Goal: Information Seeking & Learning: Learn about a topic

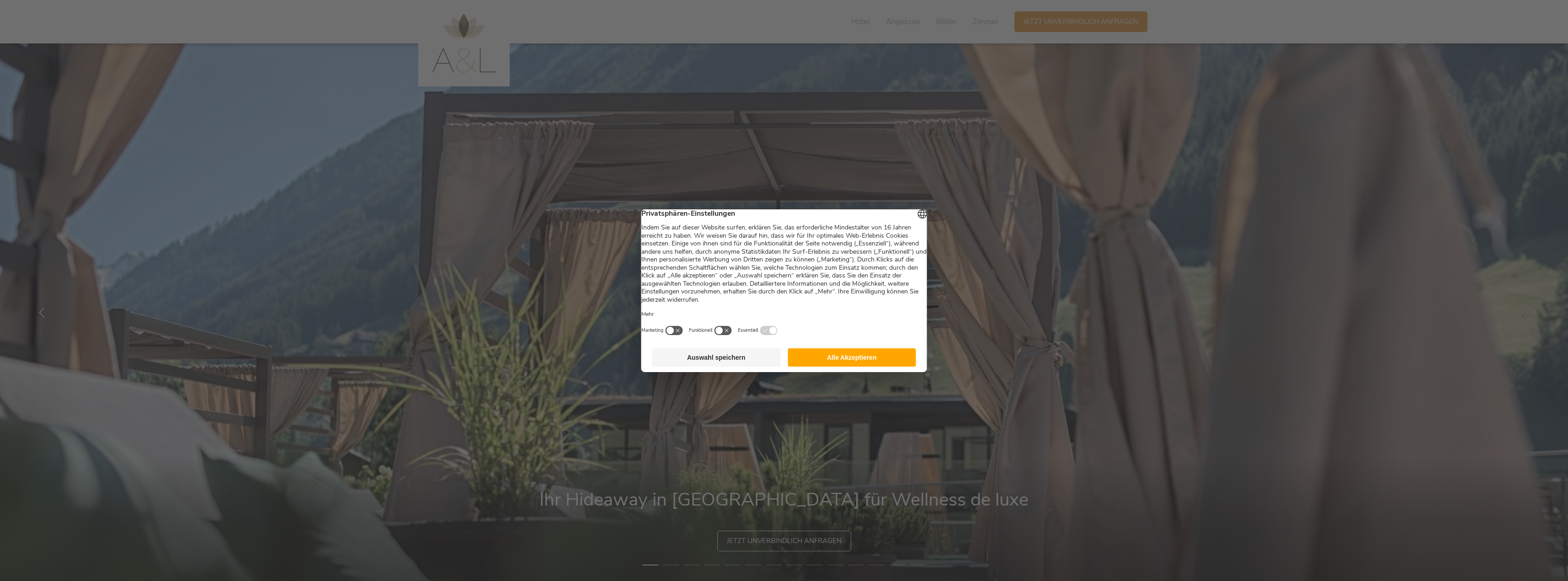
click at [840, 353] on footer "Auswahl speichern Alle Akzeptieren" at bounding box center [784, 358] width 286 height 29
click at [841, 365] on button "Alle Akzeptieren" at bounding box center [851, 358] width 128 height 18
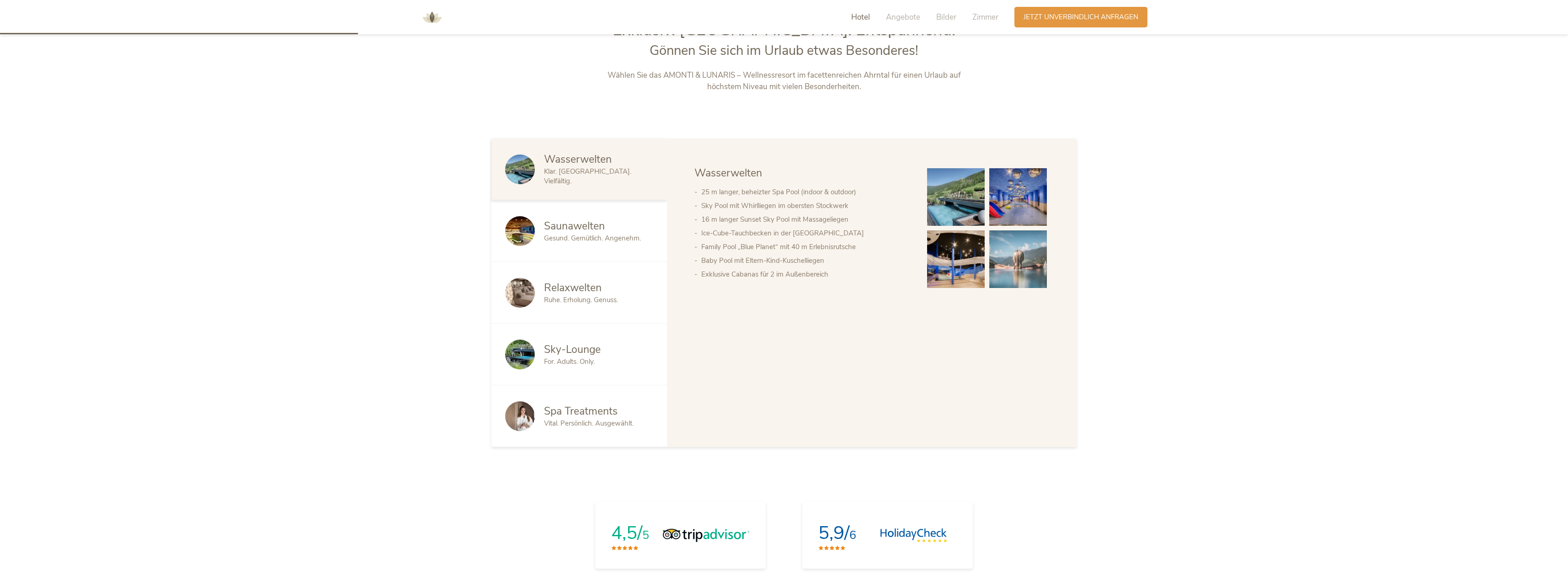
scroll to position [640, 0]
click at [585, 166] on span "Wasserwelten" at bounding box center [577, 159] width 68 height 14
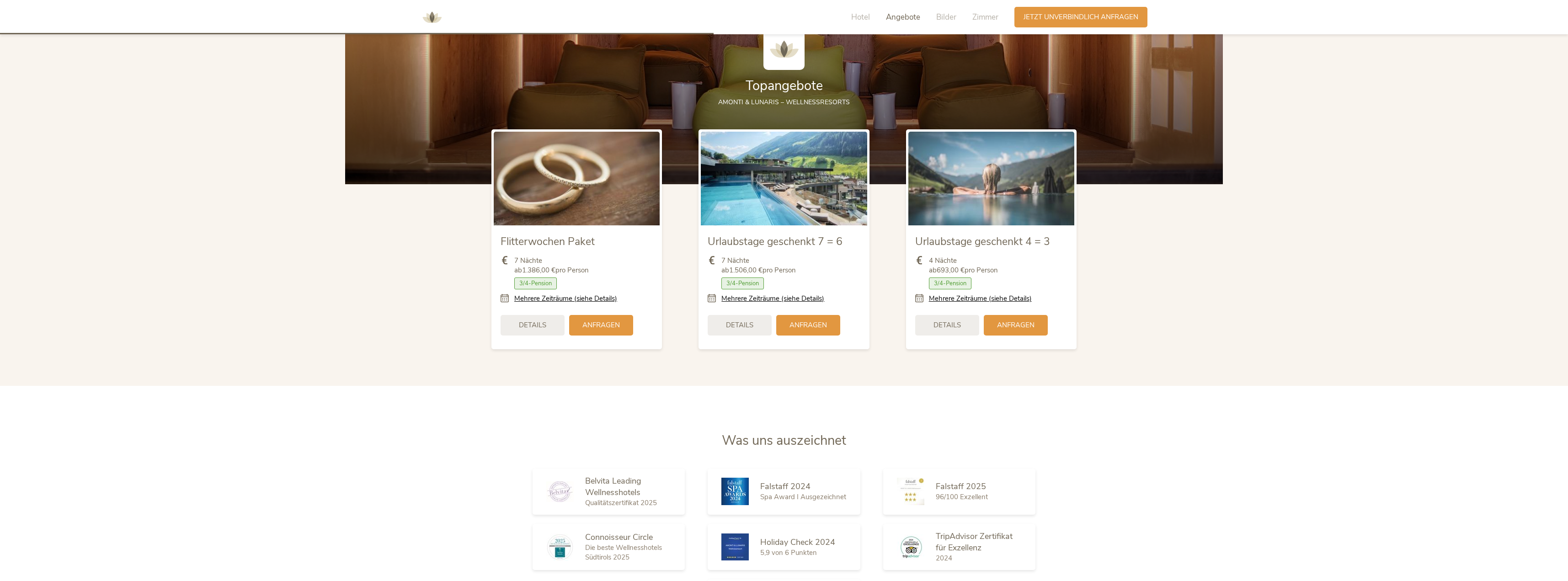
scroll to position [1280, 0]
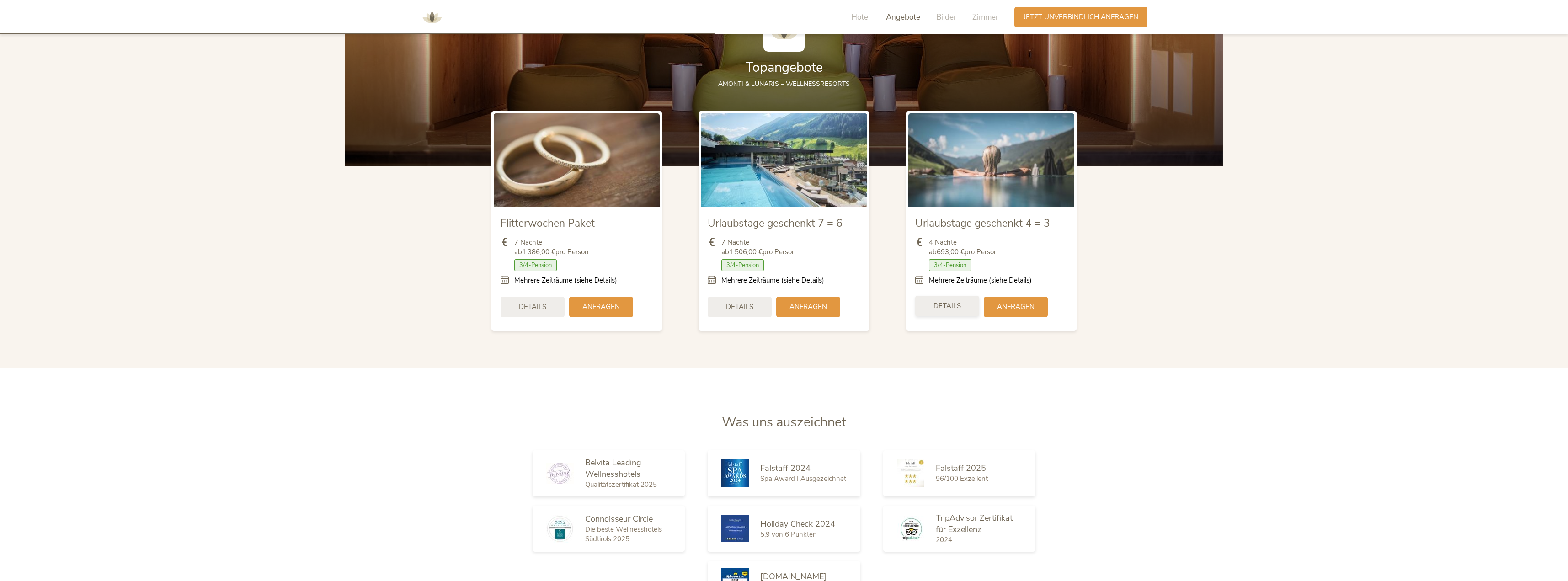
click at [955, 303] on span "Details" at bounding box center [947, 306] width 27 height 10
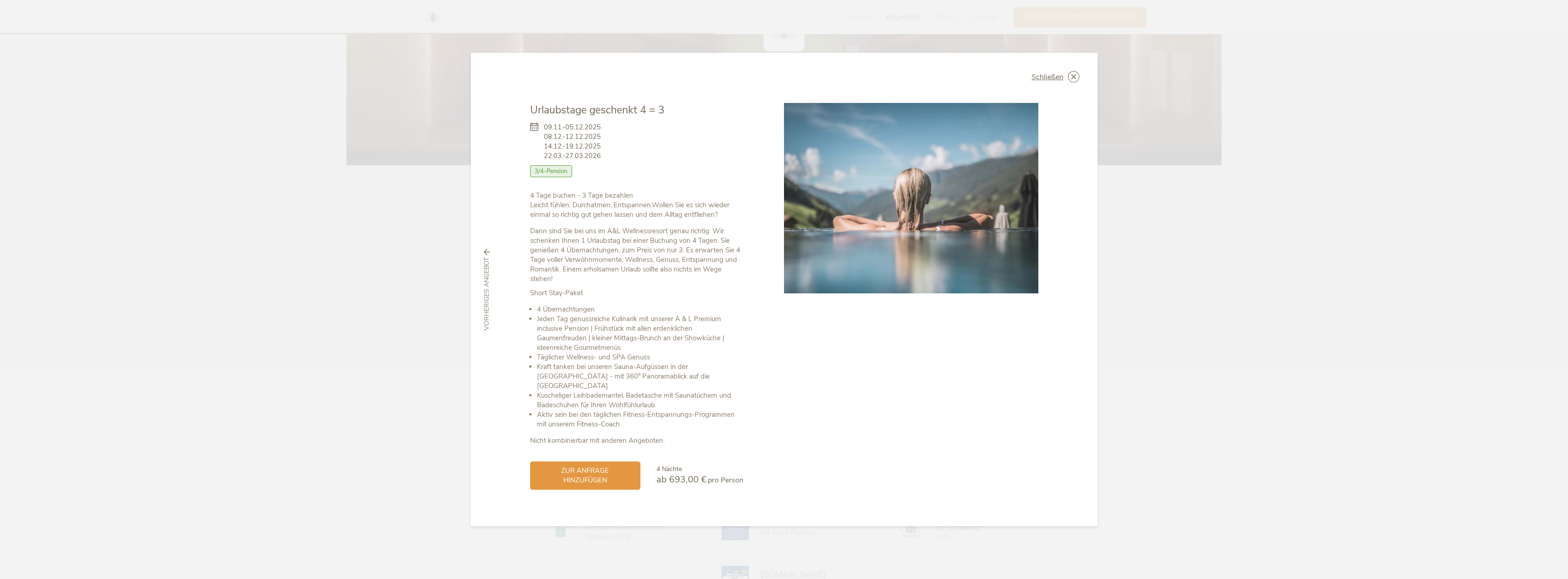
click at [988, 204] on img at bounding box center [911, 198] width 254 height 190
click at [1074, 81] on icon at bounding box center [1074, 77] width 12 height 12
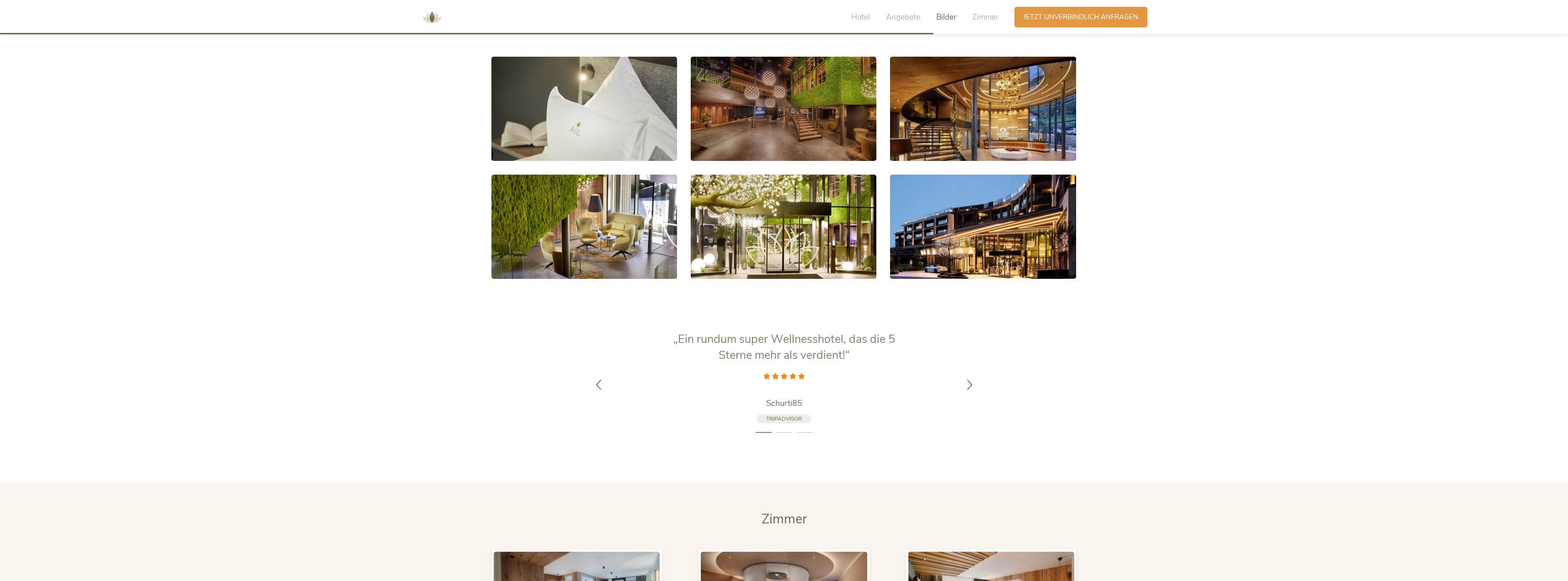
scroll to position [2011, 0]
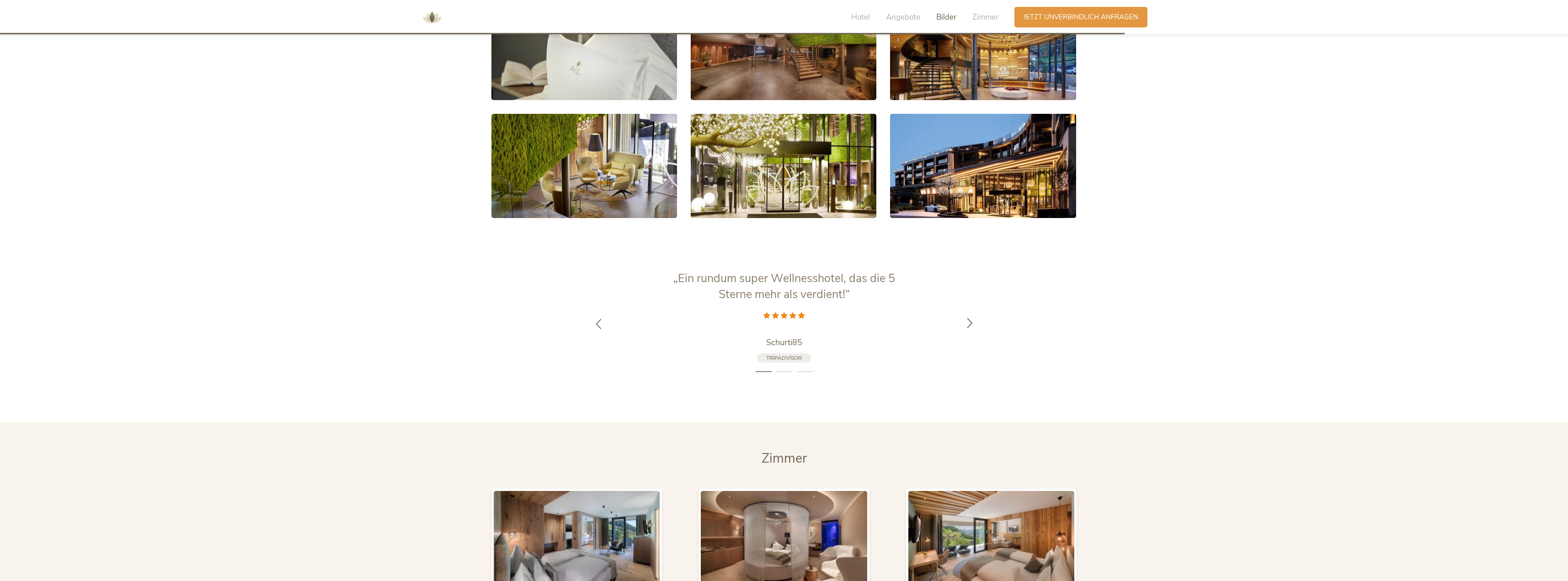
click at [964, 321] on icon at bounding box center [969, 322] width 10 height 10
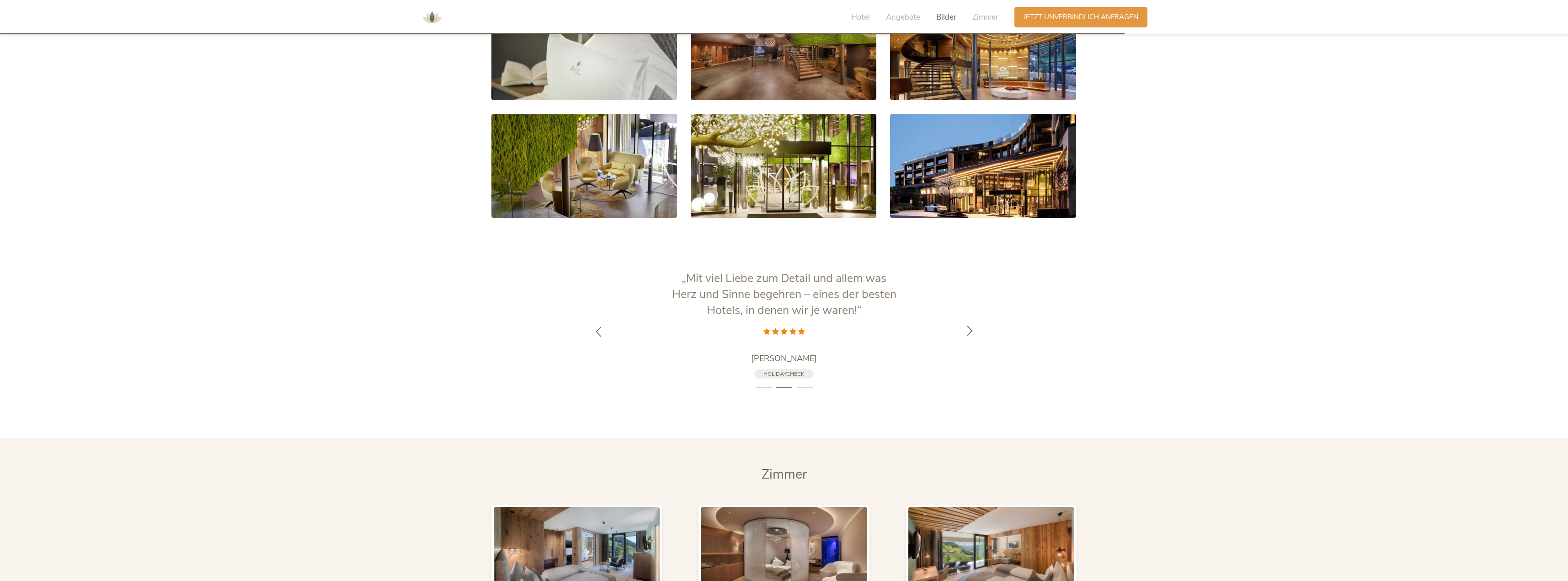
click at [964, 321] on div at bounding box center [969, 331] width 29 height 29
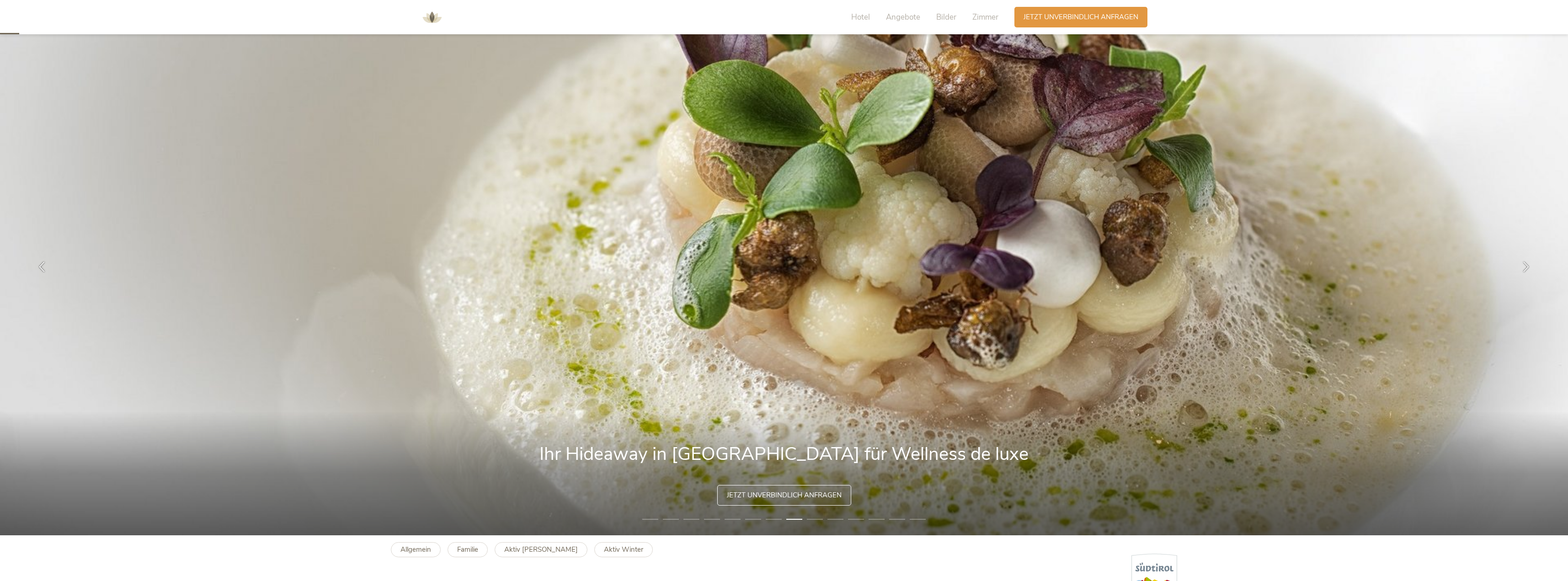
scroll to position [0, 0]
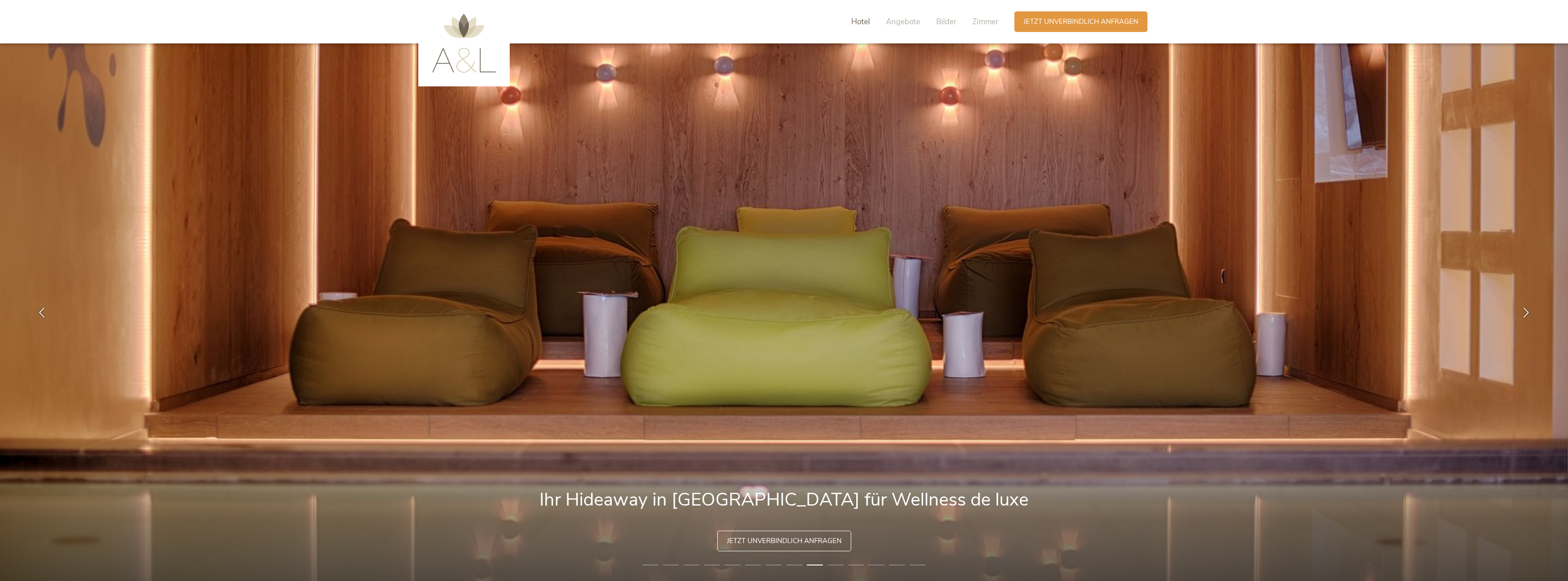
click at [854, 20] on span "Hotel" at bounding box center [860, 21] width 19 height 10
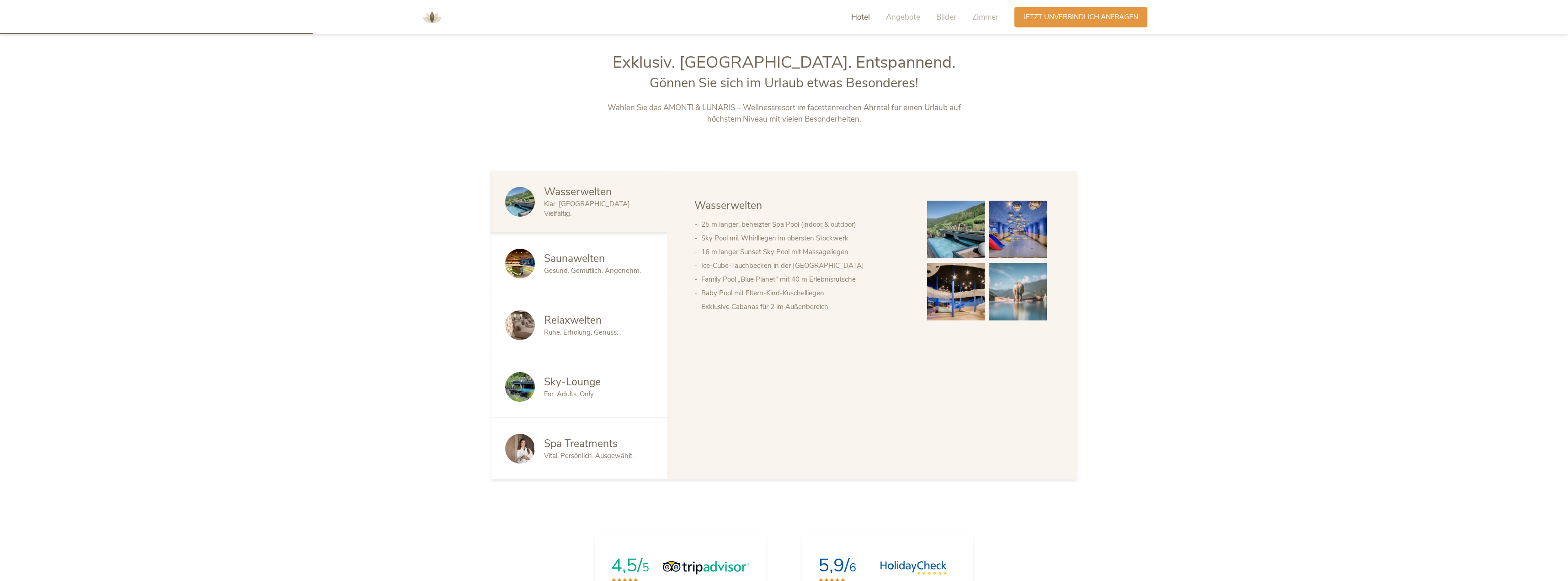
scroll to position [612, 0]
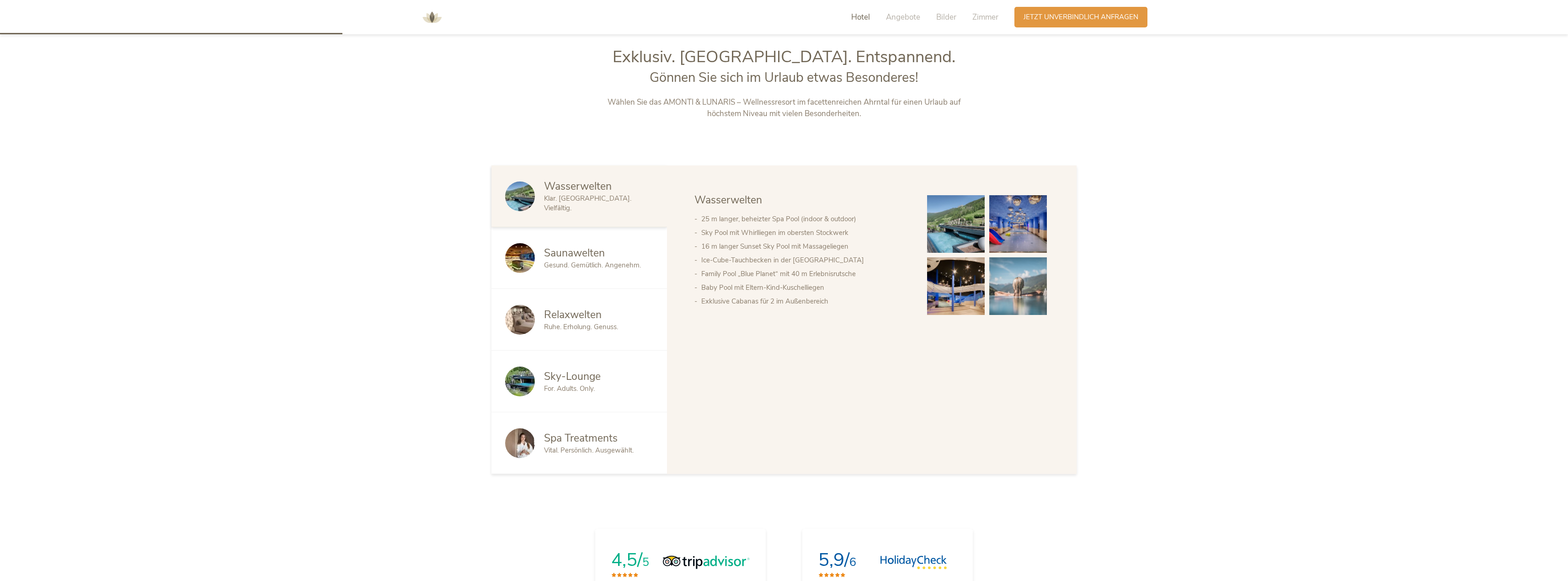
click at [947, 240] on img at bounding box center [956, 224] width 57 height 57
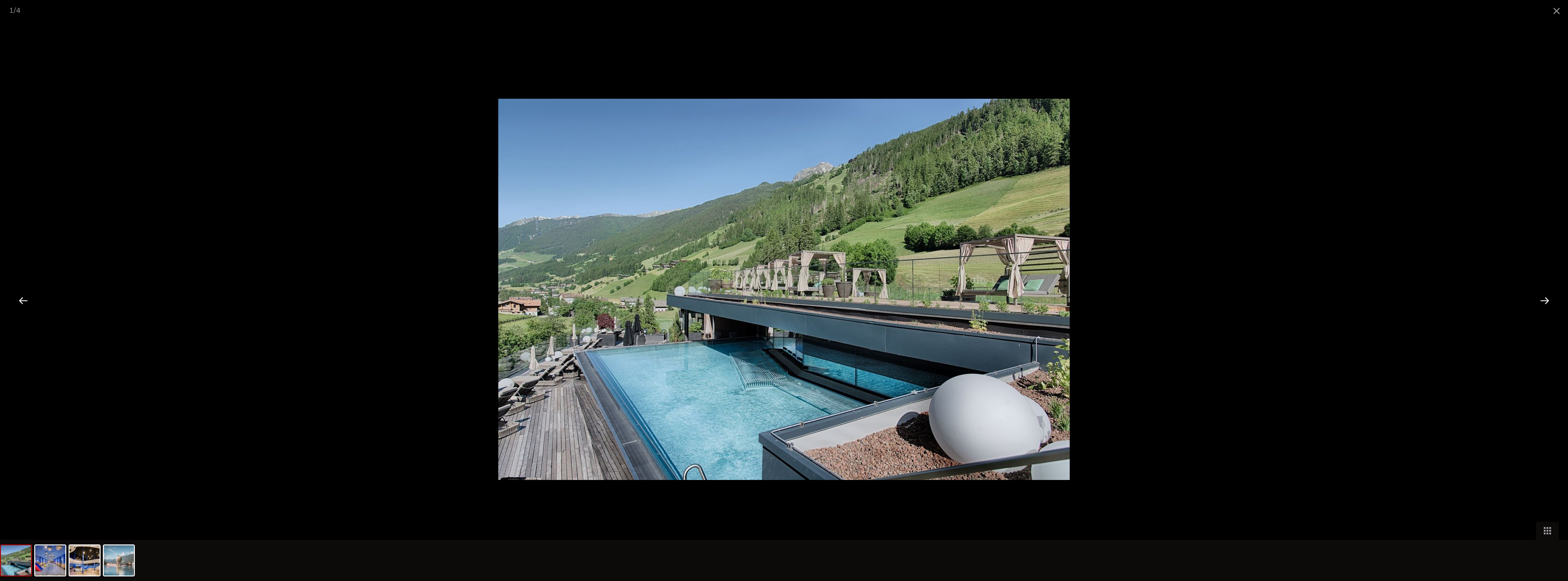
click at [1547, 300] on div at bounding box center [1544, 300] width 28 height 28
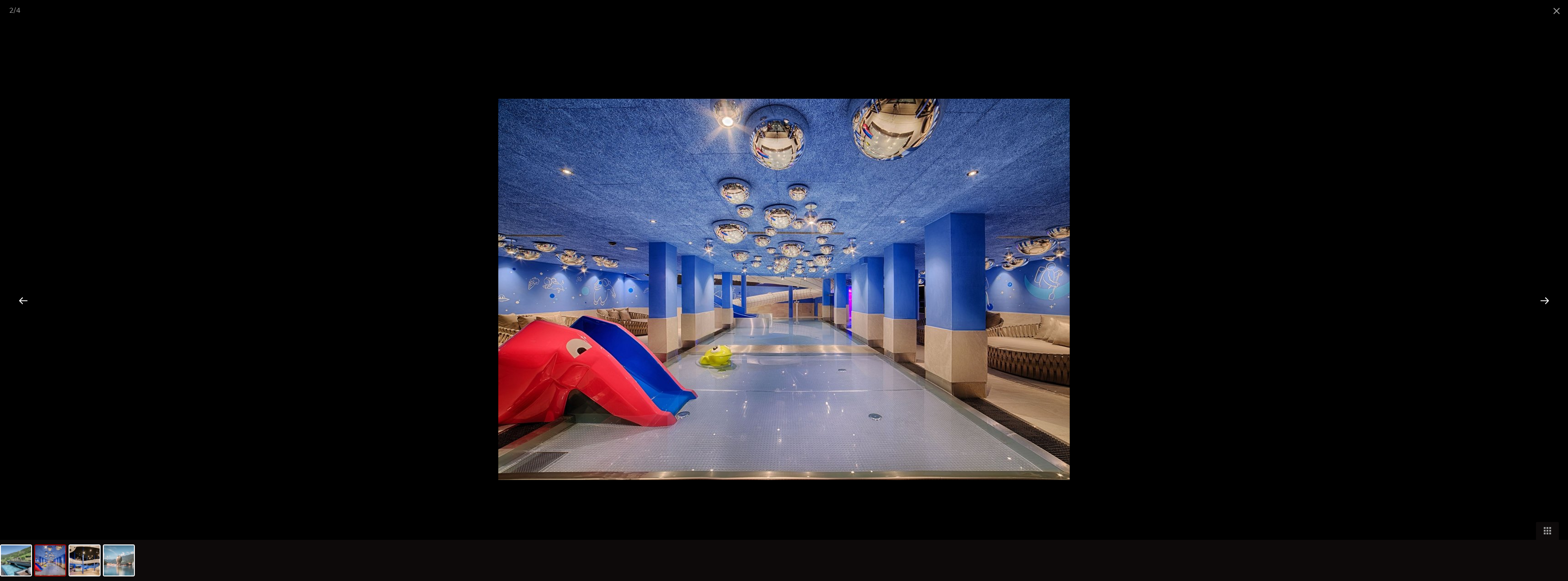
click at [1547, 300] on div at bounding box center [1544, 300] width 28 height 28
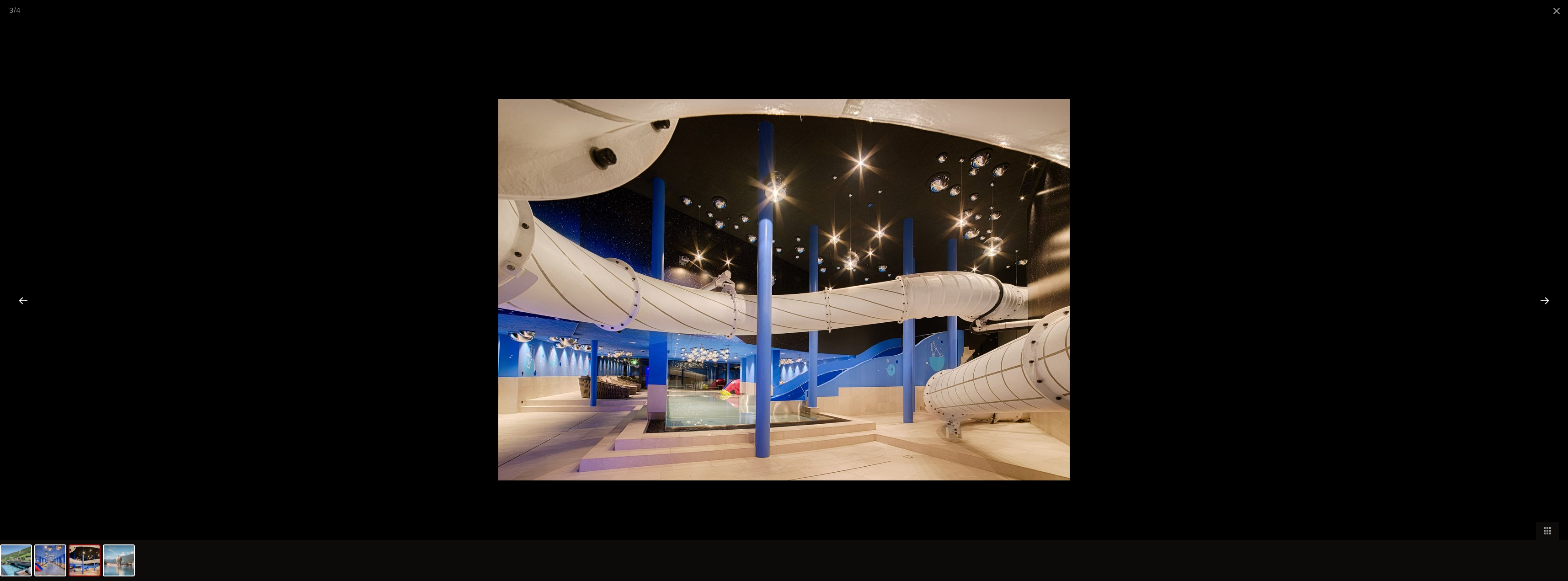
click at [1547, 300] on div at bounding box center [1544, 300] width 28 height 28
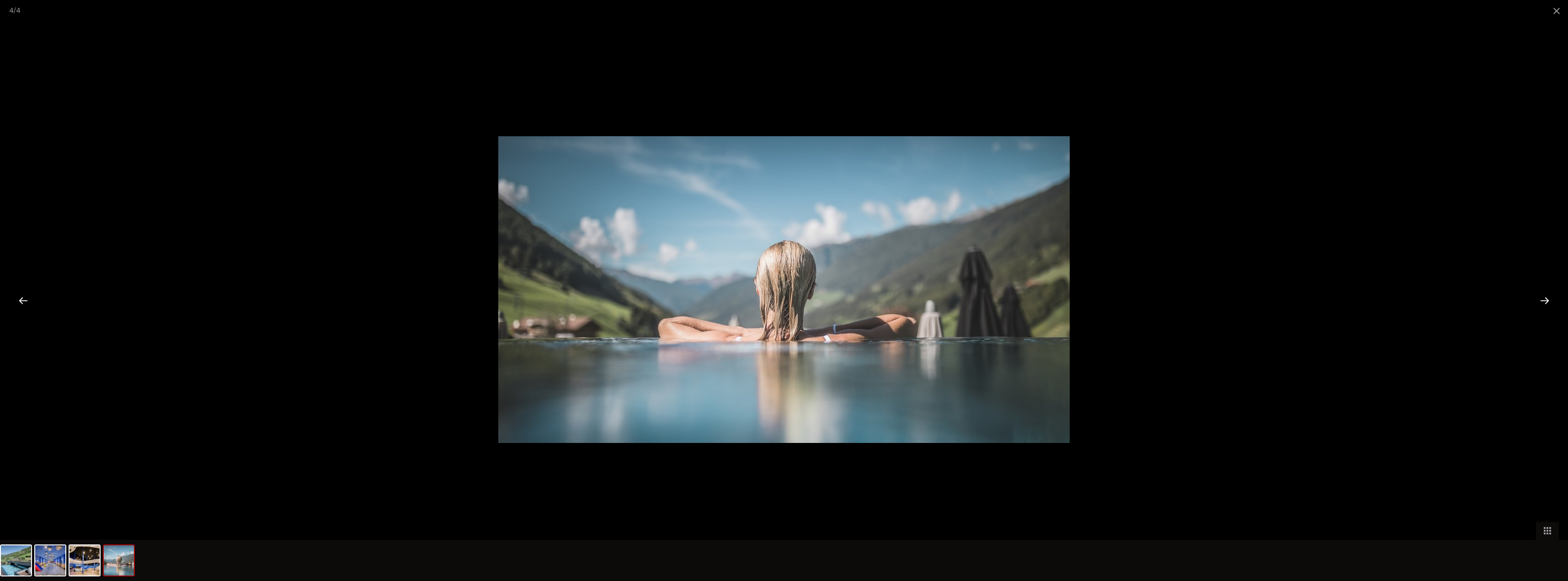
click at [1547, 300] on div at bounding box center [1544, 300] width 28 height 28
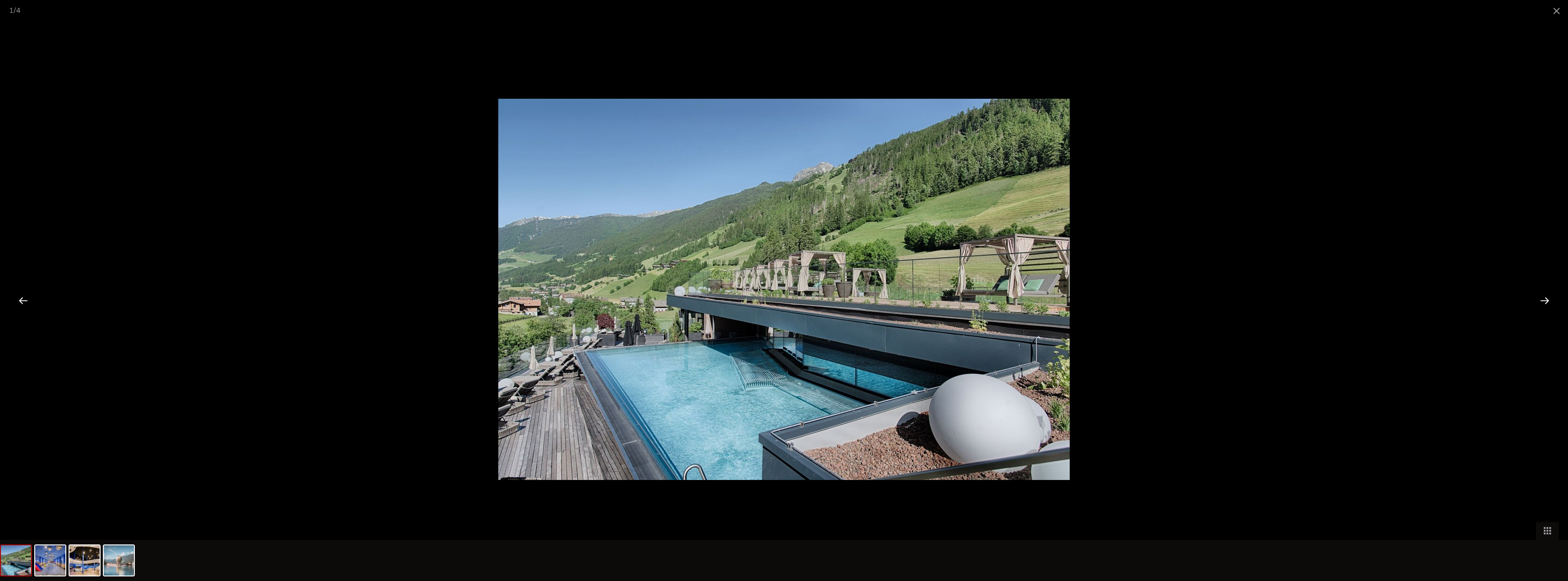
click at [1547, 300] on div at bounding box center [1544, 300] width 28 height 28
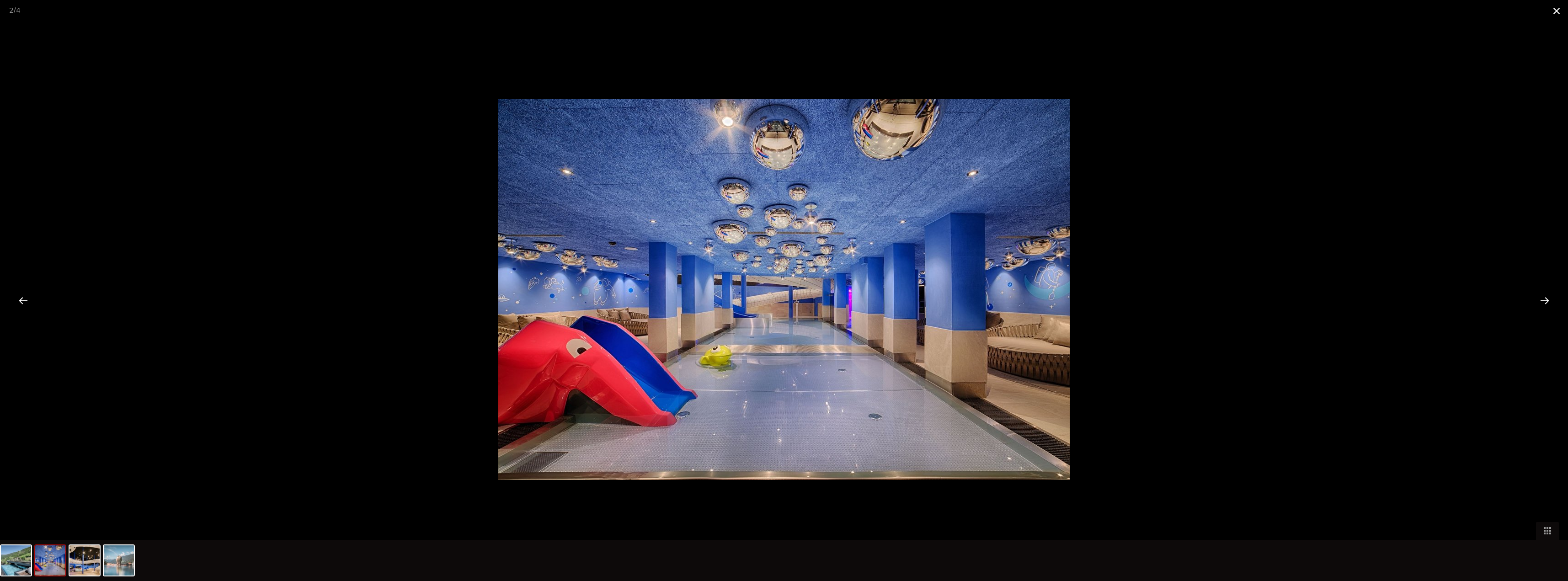
click at [1552, 15] on span at bounding box center [1556, 10] width 23 height 21
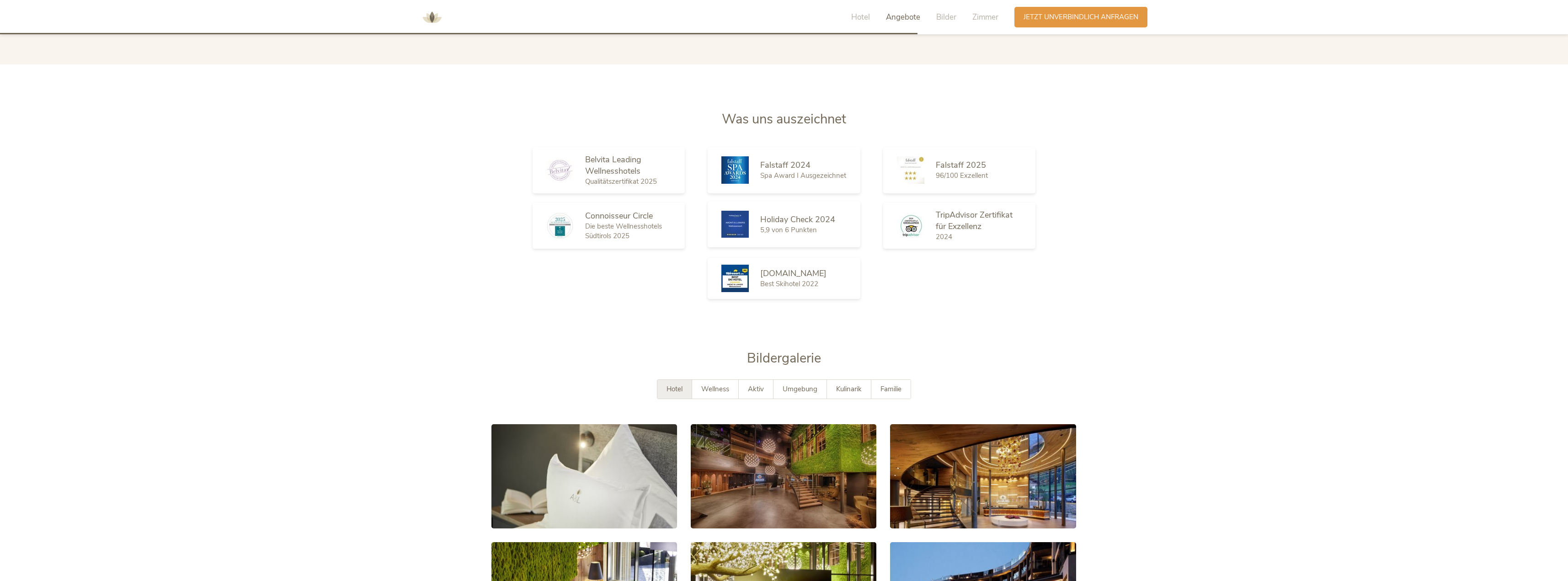
scroll to position [1664, 0]
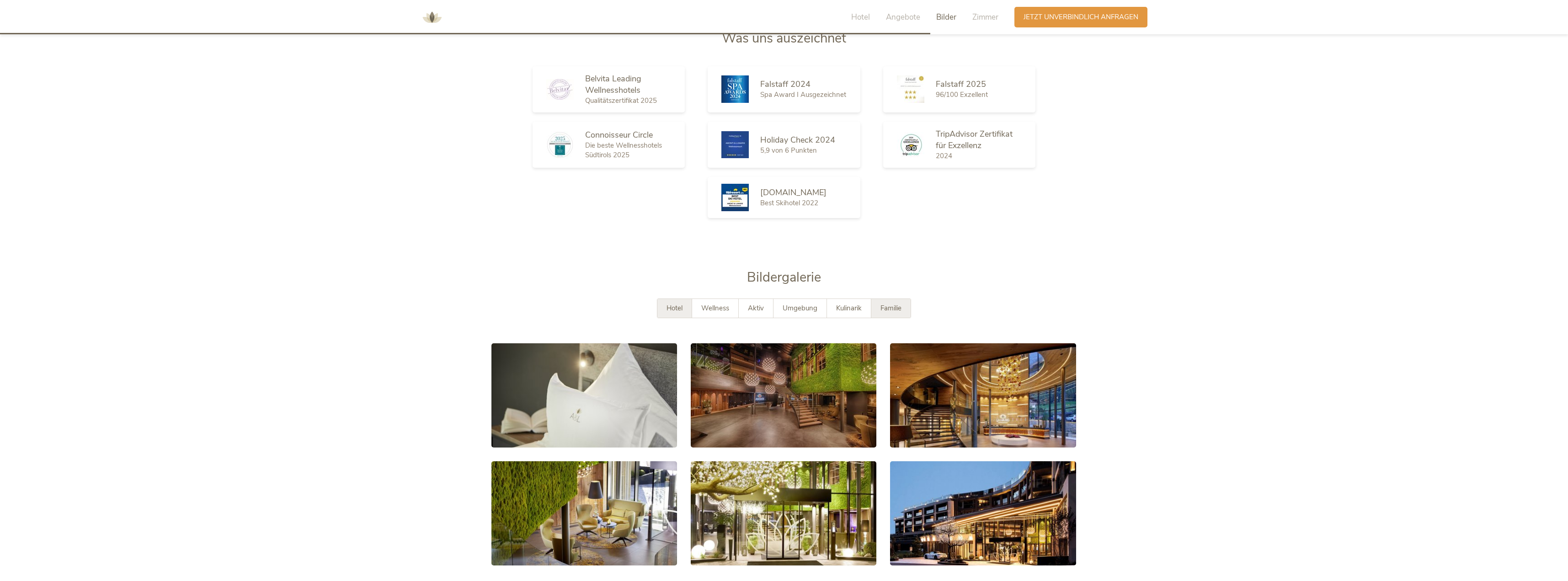
click at [891, 303] on span "Familie" at bounding box center [891, 308] width 21 height 9
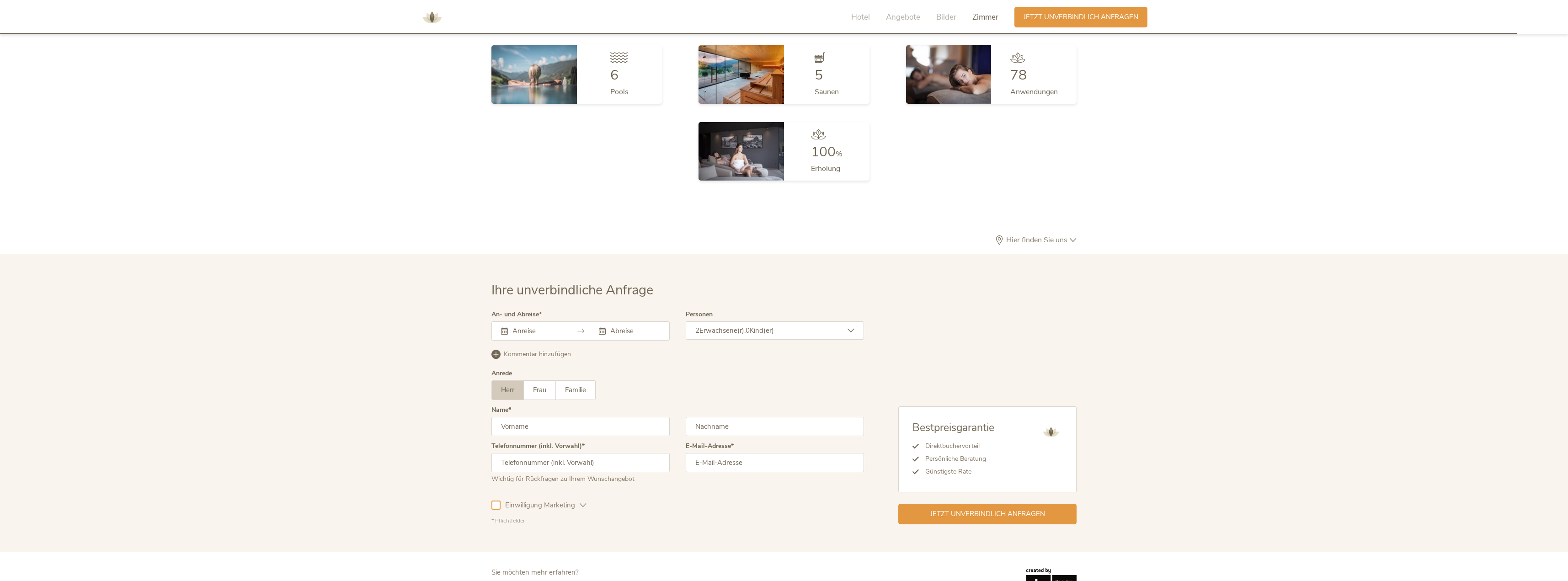
scroll to position [2804, 0]
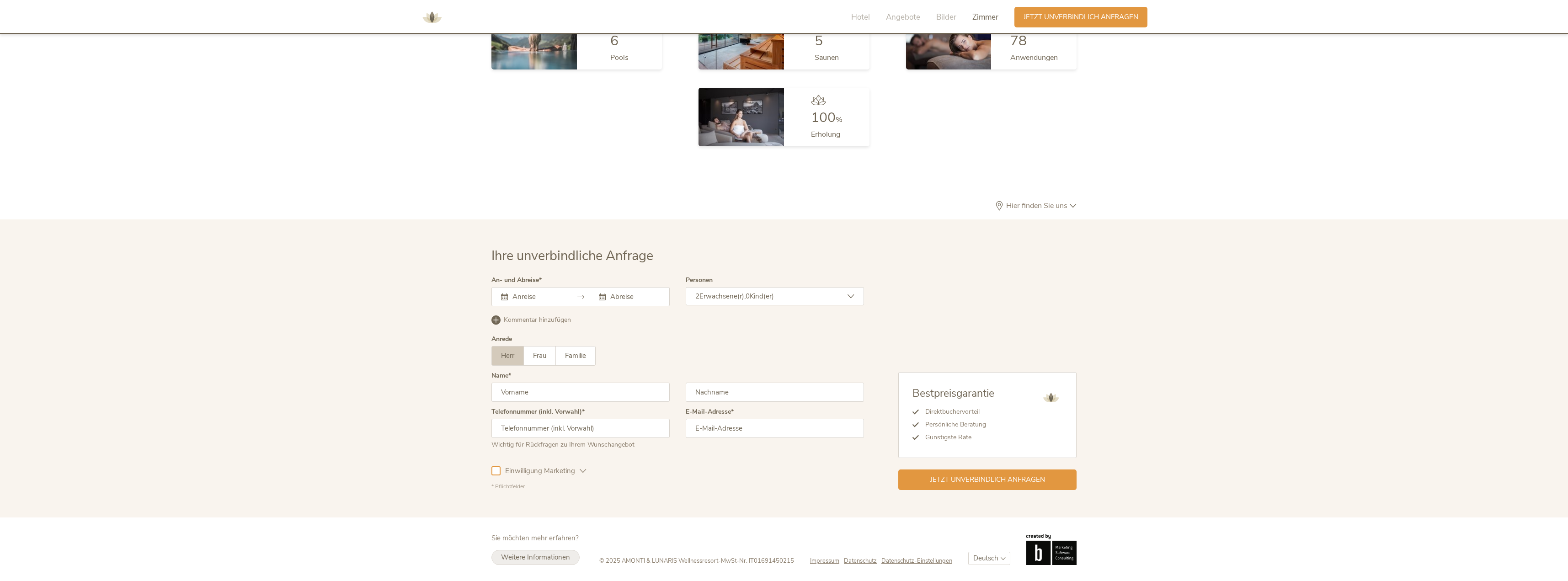
click at [538, 560] on span "Weitere Informationen" at bounding box center [535, 557] width 69 height 9
